Goal: Task Accomplishment & Management: Complete application form

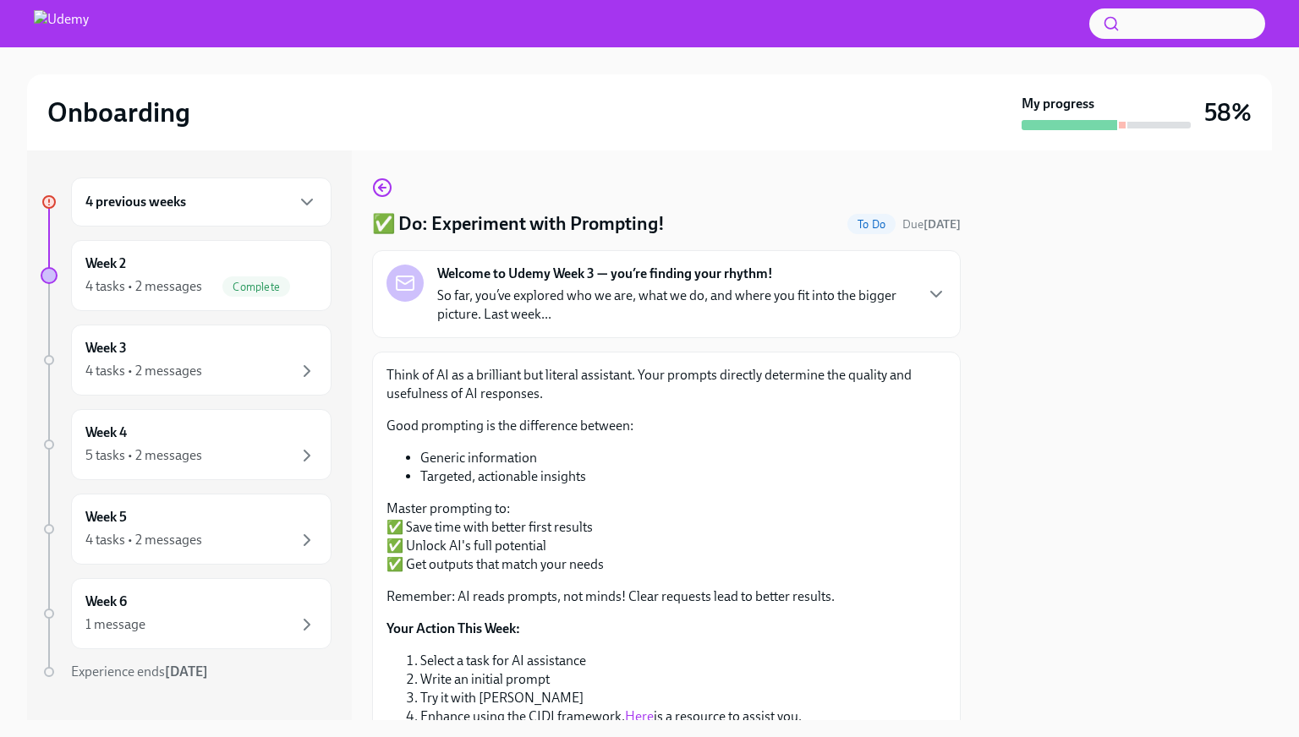
scroll to position [157, 0]
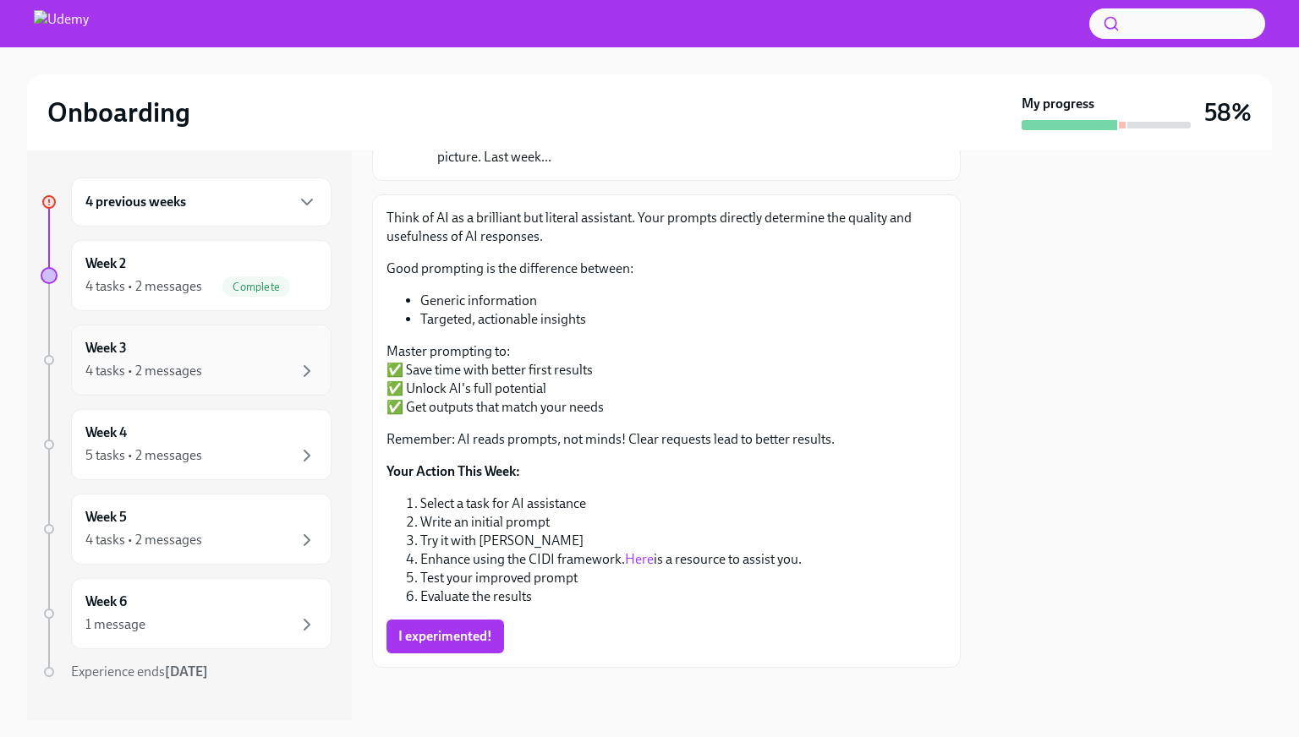
click at [200, 355] on div "Week 3 4 tasks • 2 messages" at bounding box center [201, 360] width 232 height 42
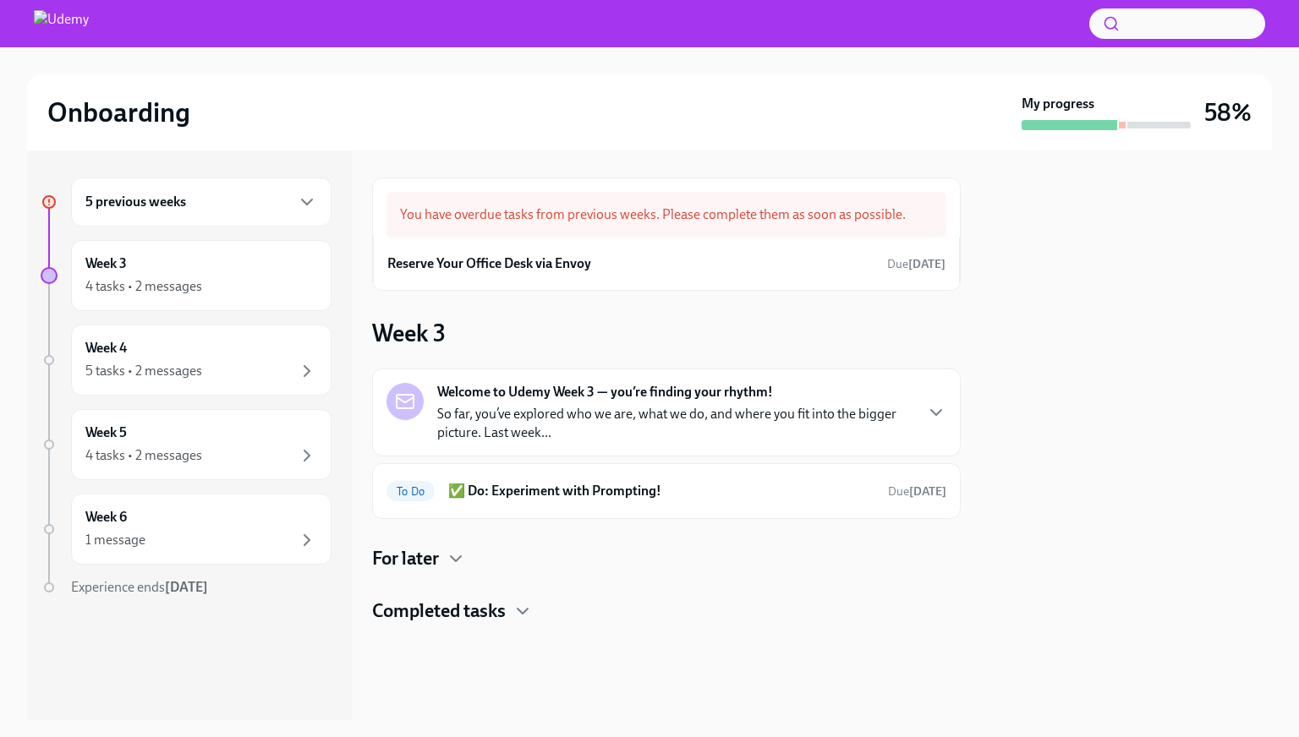
click at [596, 403] on div "Welcome to Udemy Week 3 — you’re finding your rhythm! So far, you’ve explored w…" at bounding box center [666, 444] width 589 height 151
click at [677, 502] on div "To Do ✅ Do: Experiment with Prompting! Due [DATE]" at bounding box center [667, 491] width 560 height 27
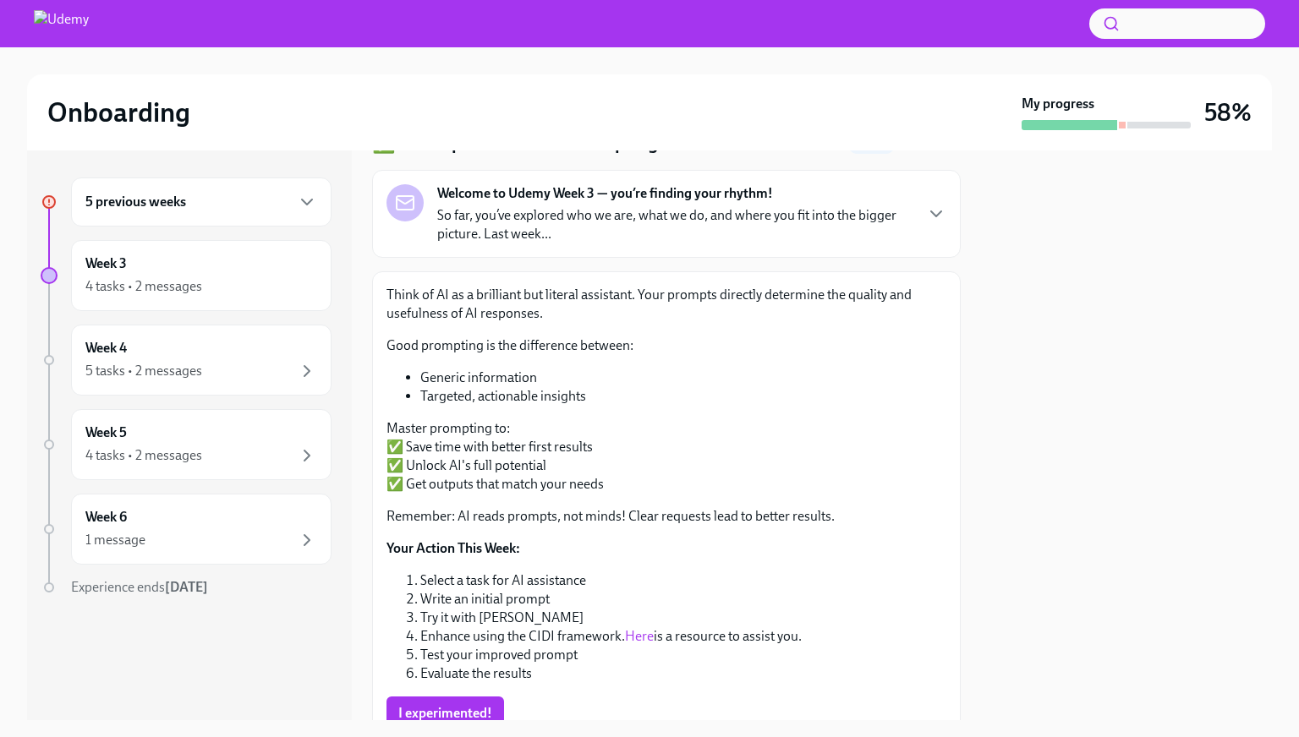
scroll to position [159, 0]
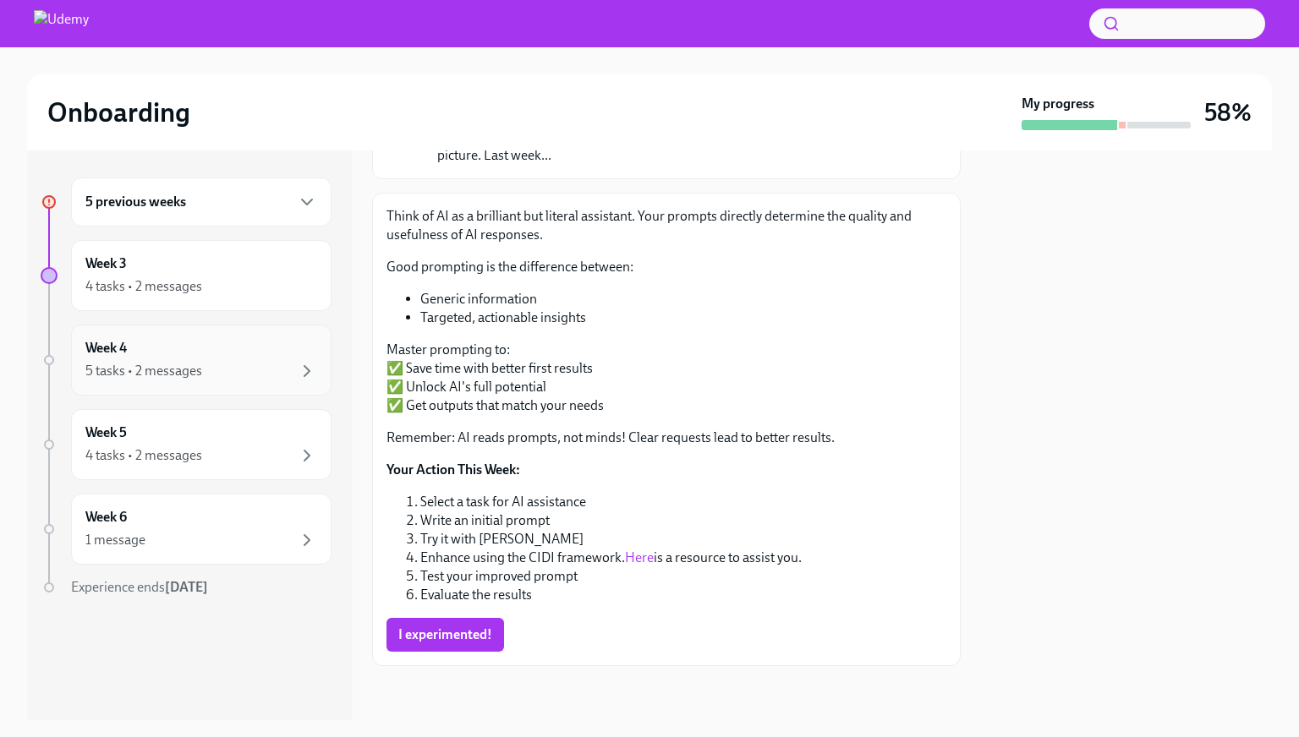
click at [269, 355] on div "Week 4 5 tasks • 2 messages" at bounding box center [201, 360] width 232 height 42
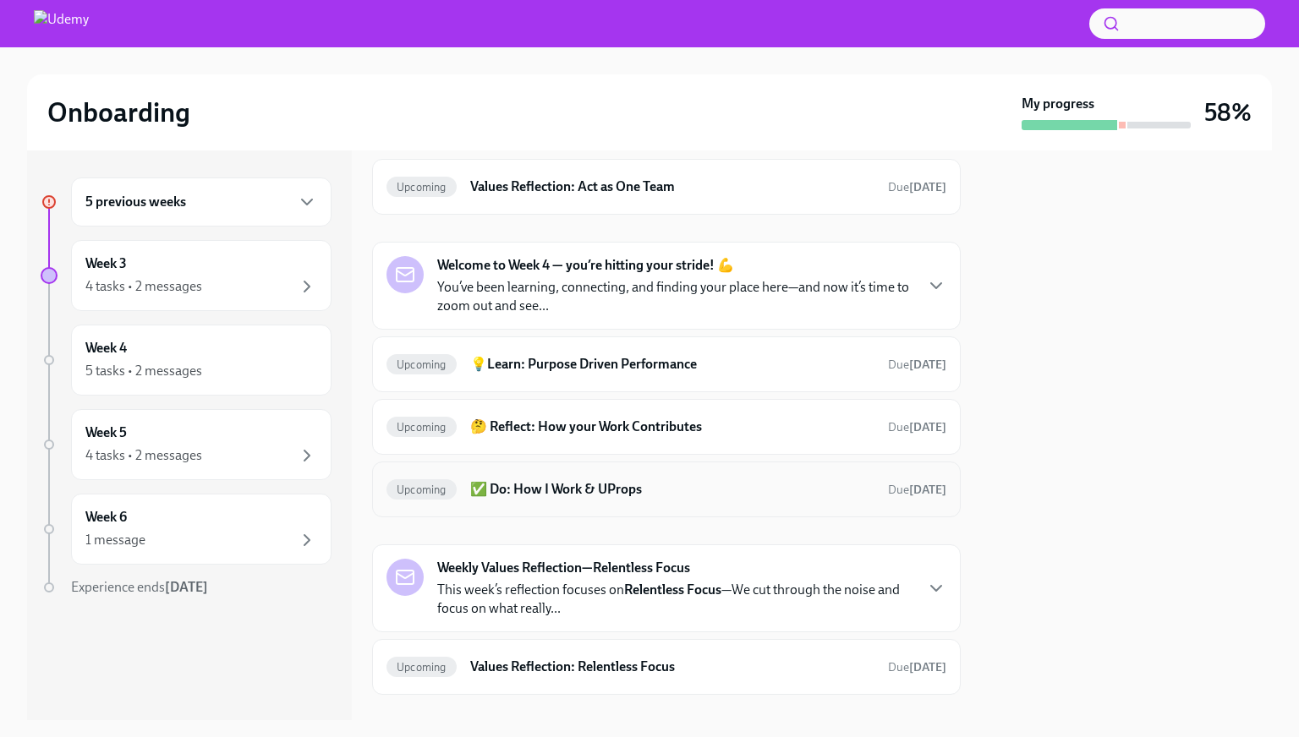
scroll to position [98, 0]
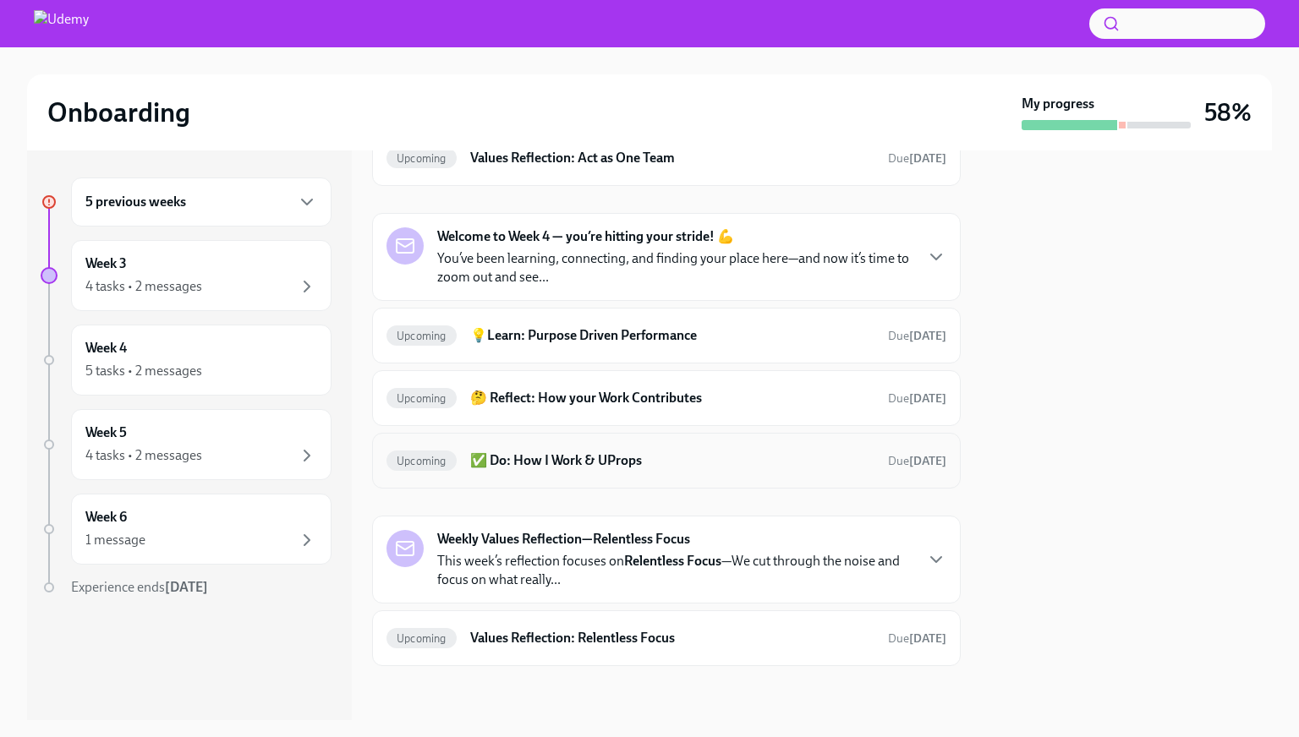
click at [667, 459] on h6 "✅ Do: How I Work & UProps" at bounding box center [672, 461] width 404 height 19
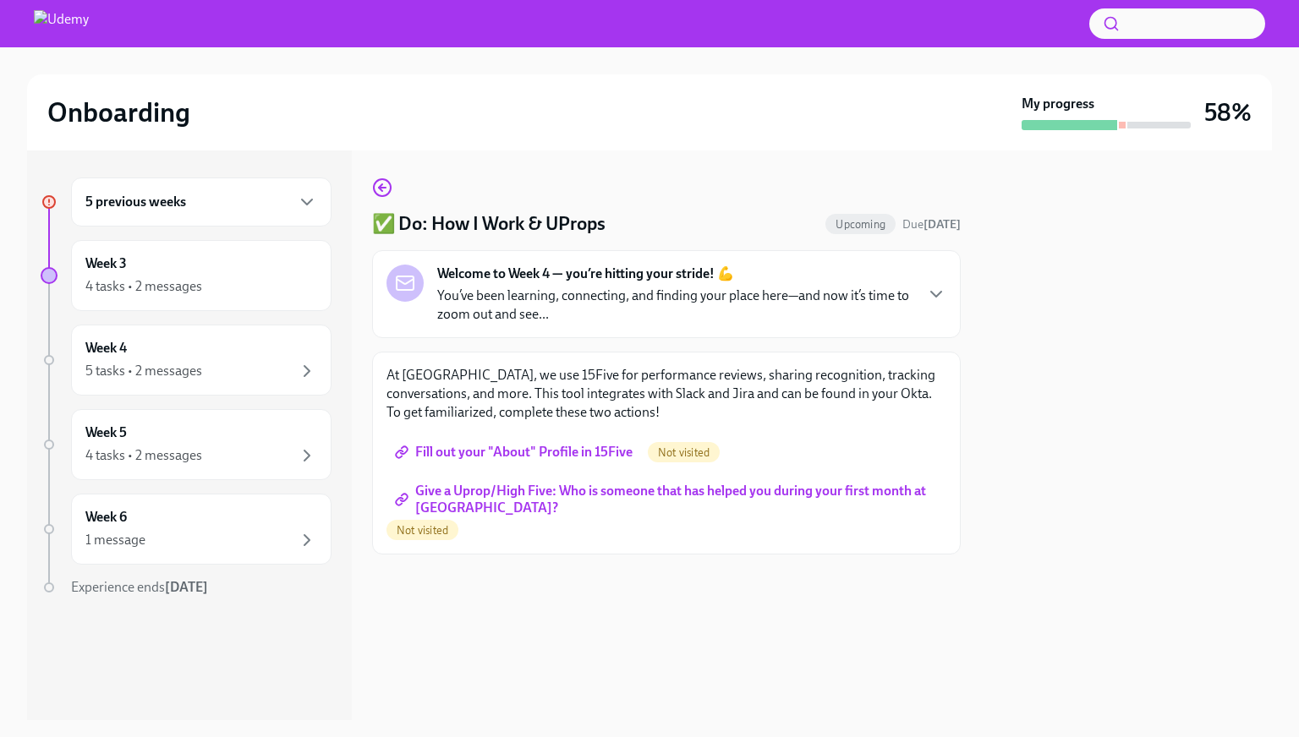
click at [552, 452] on span "Fill out your "About" Profile in 15Five" at bounding box center [515, 452] width 234 height 17
click at [510, 491] on span "Give a Uprop/High Five: Who is someone that has helped you during your first mo…" at bounding box center [666, 499] width 536 height 17
click at [303, 369] on icon "button" at bounding box center [307, 371] width 20 height 20
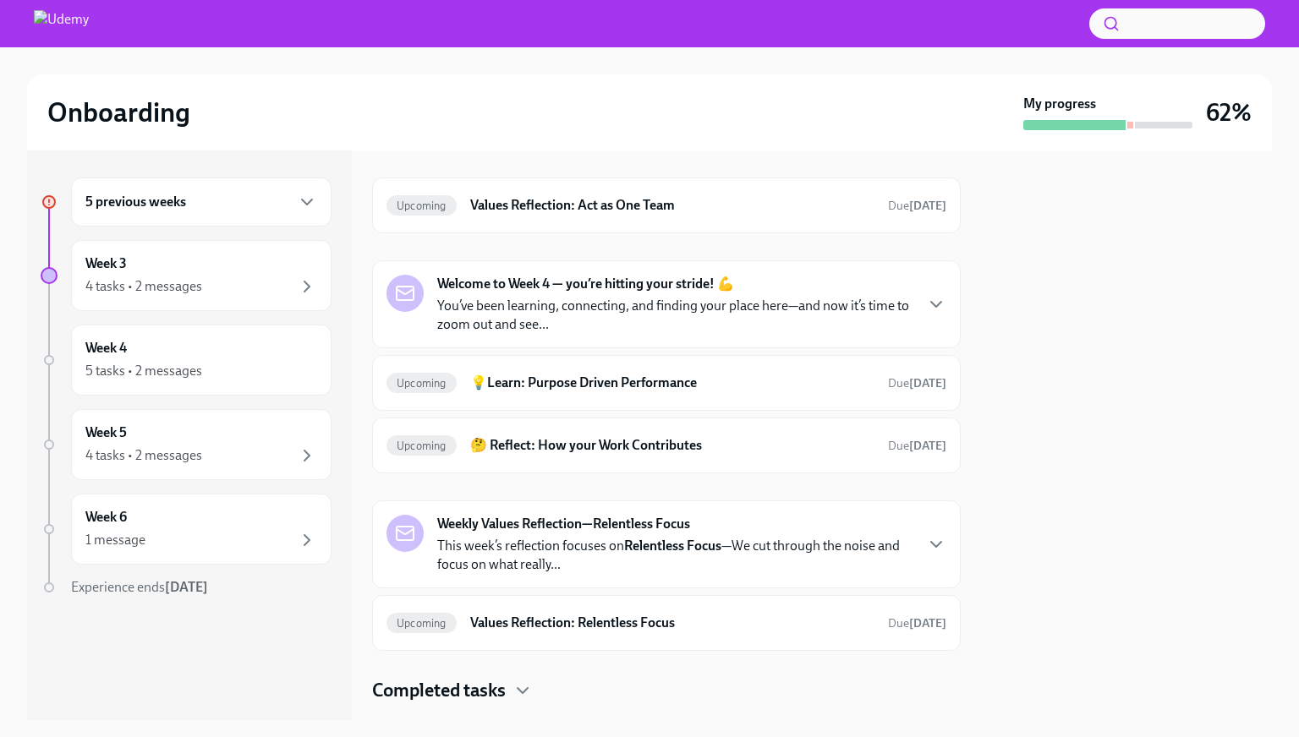
scroll to position [88, 0]
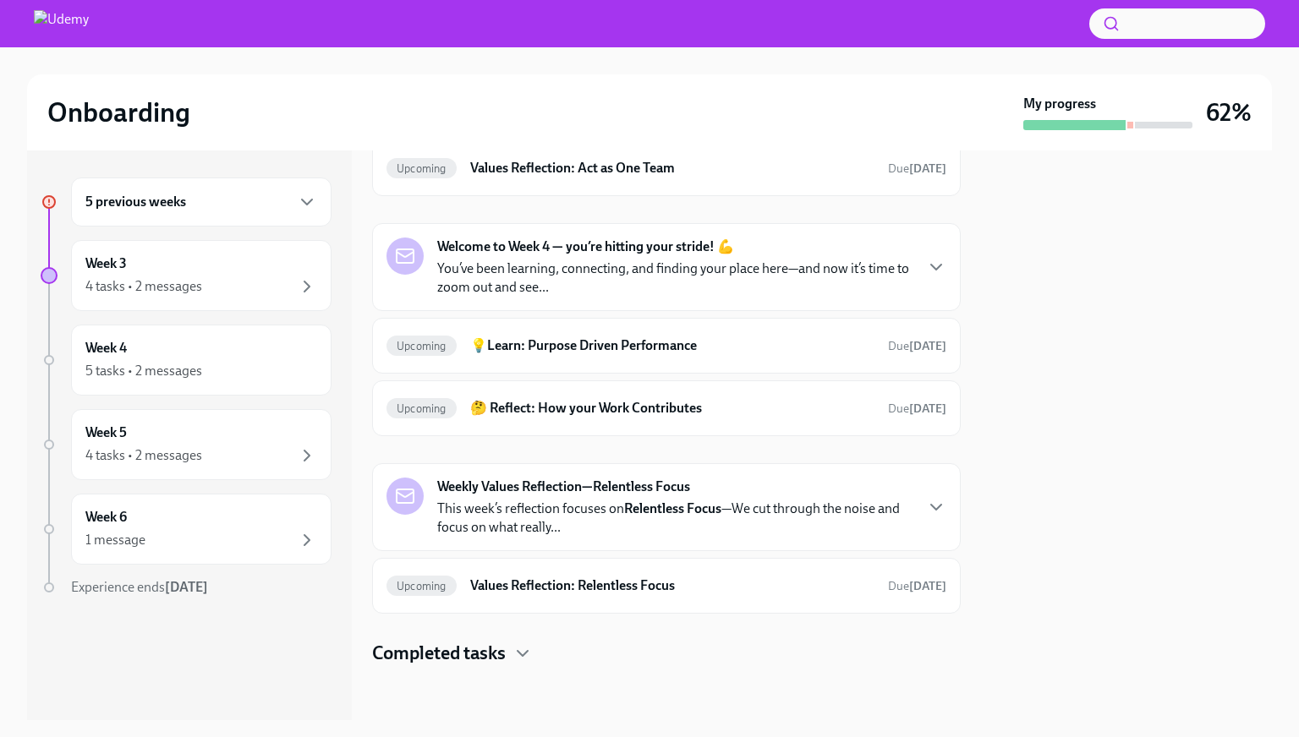
click at [679, 510] on strong "Relentless Focus" at bounding box center [672, 509] width 97 height 16
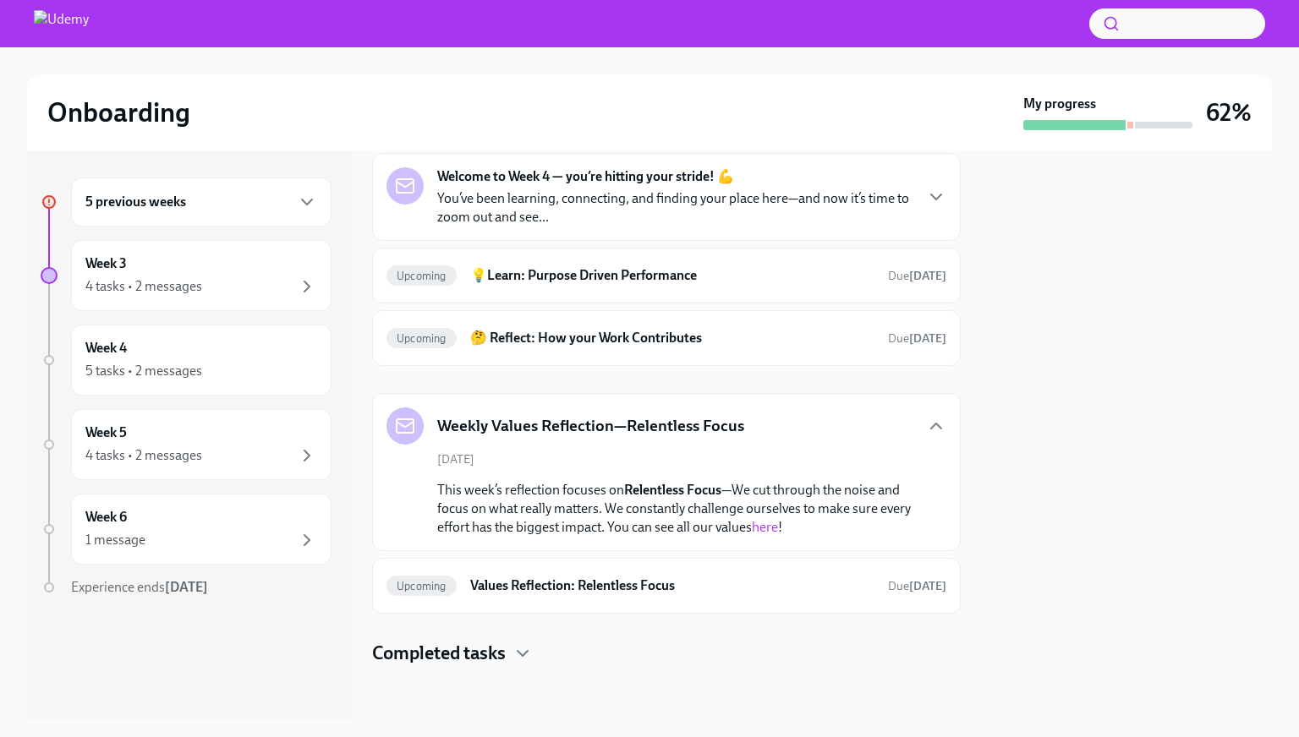
scroll to position [157, 0]
click at [648, 591] on h6 "Values Reflection: Relentless Focus" at bounding box center [672, 587] width 404 height 19
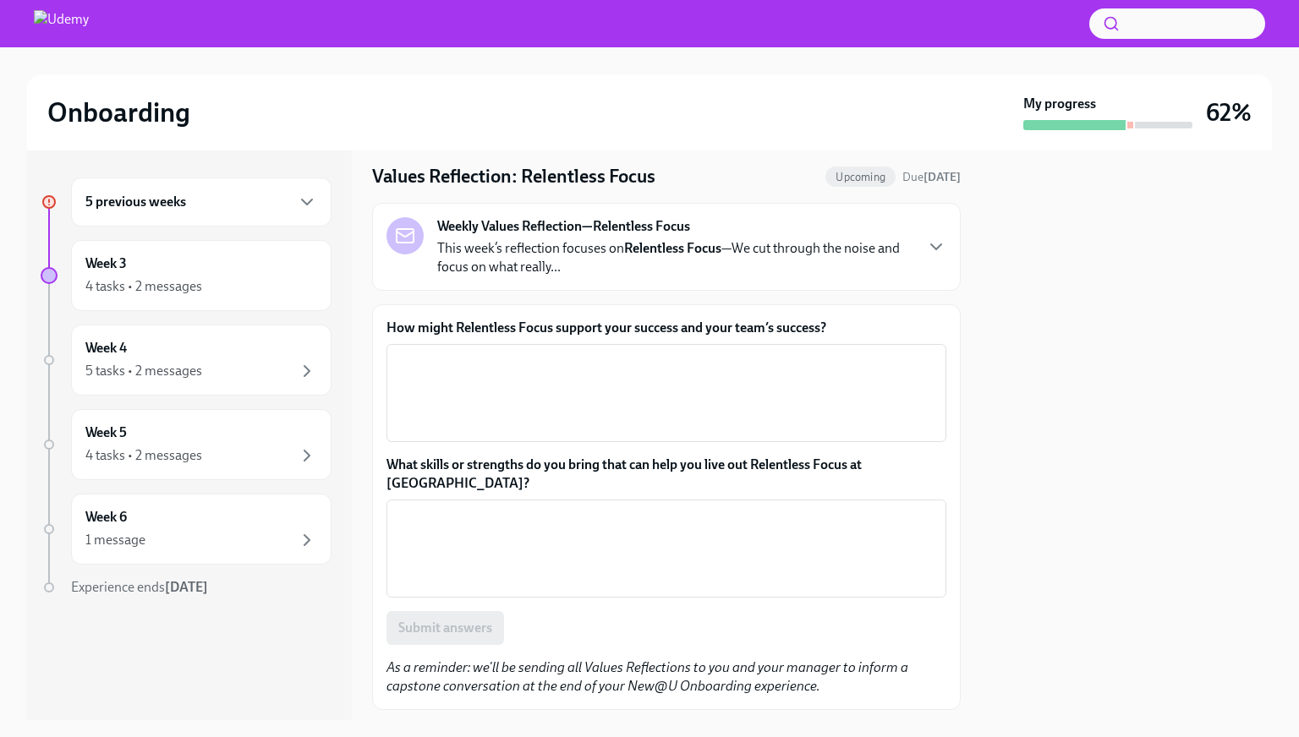
scroll to position [73, 0]
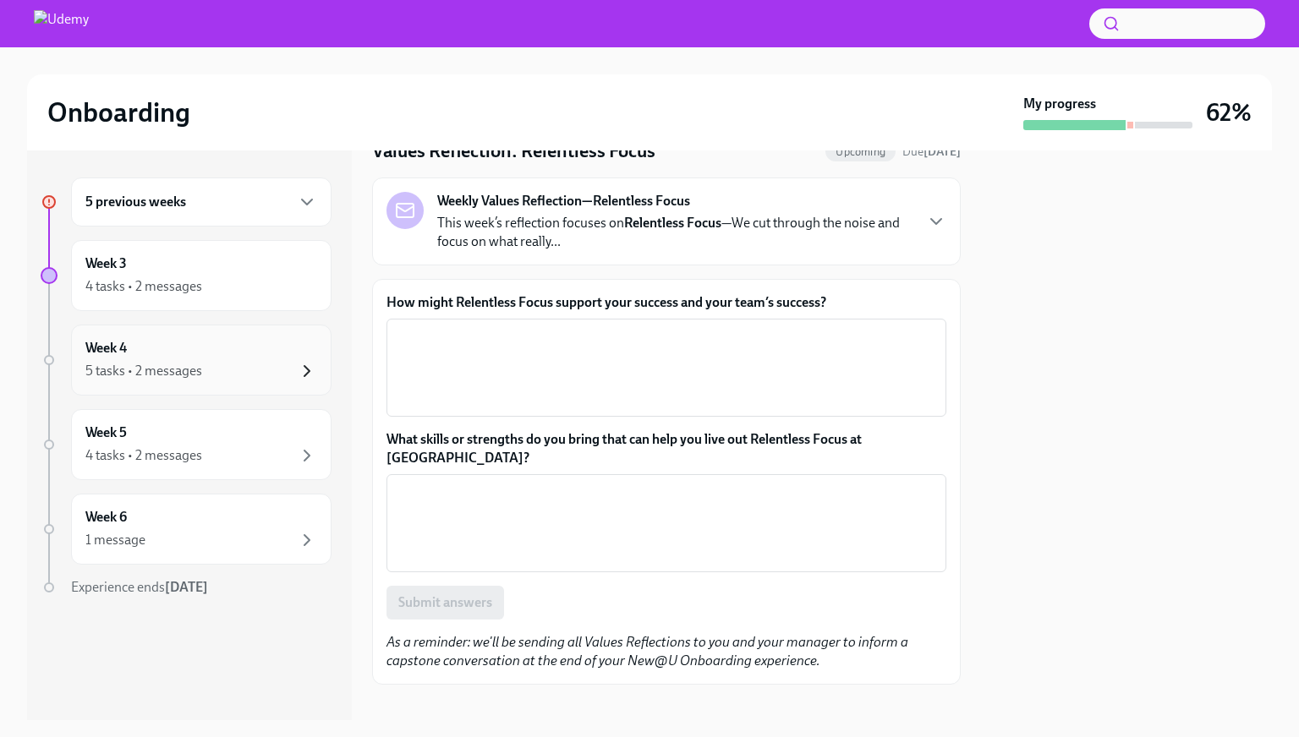
click at [309, 371] on icon "button" at bounding box center [306, 371] width 5 height 10
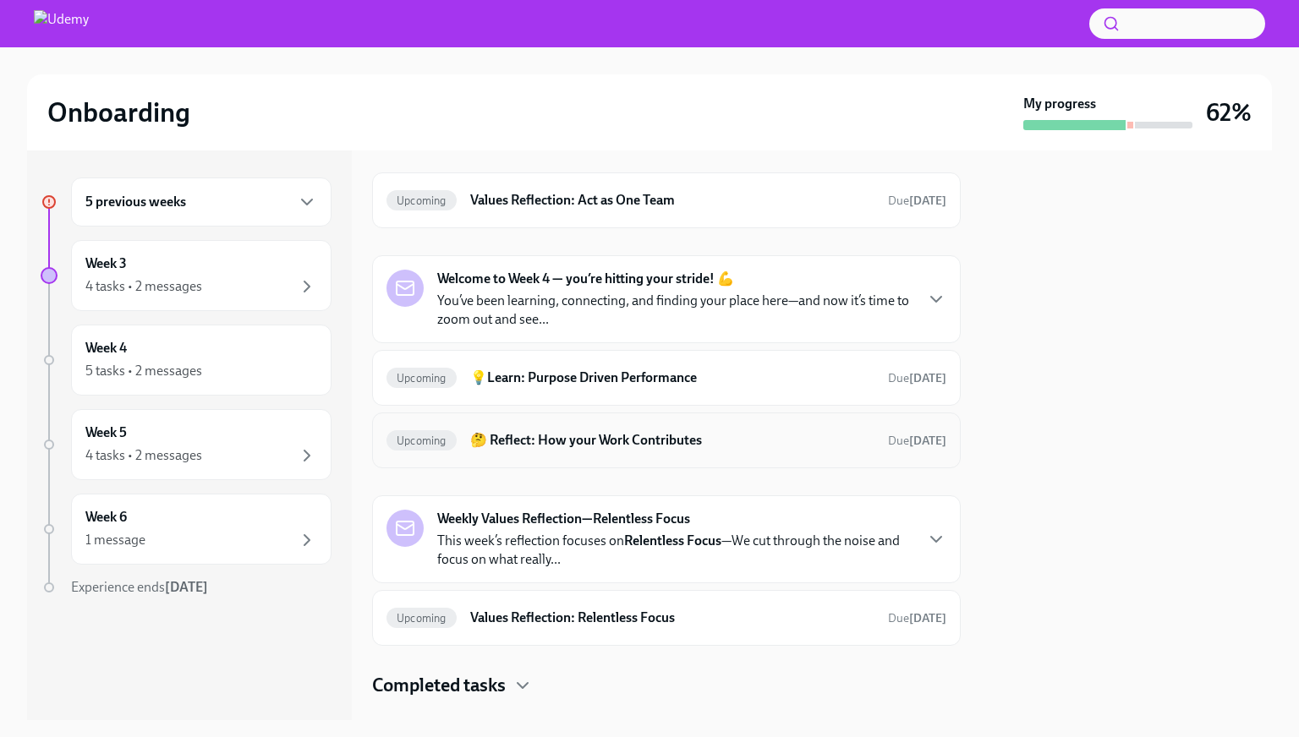
scroll to position [88, 0]
